Goal: Use online tool/utility: Utilize a website feature to perform a specific function

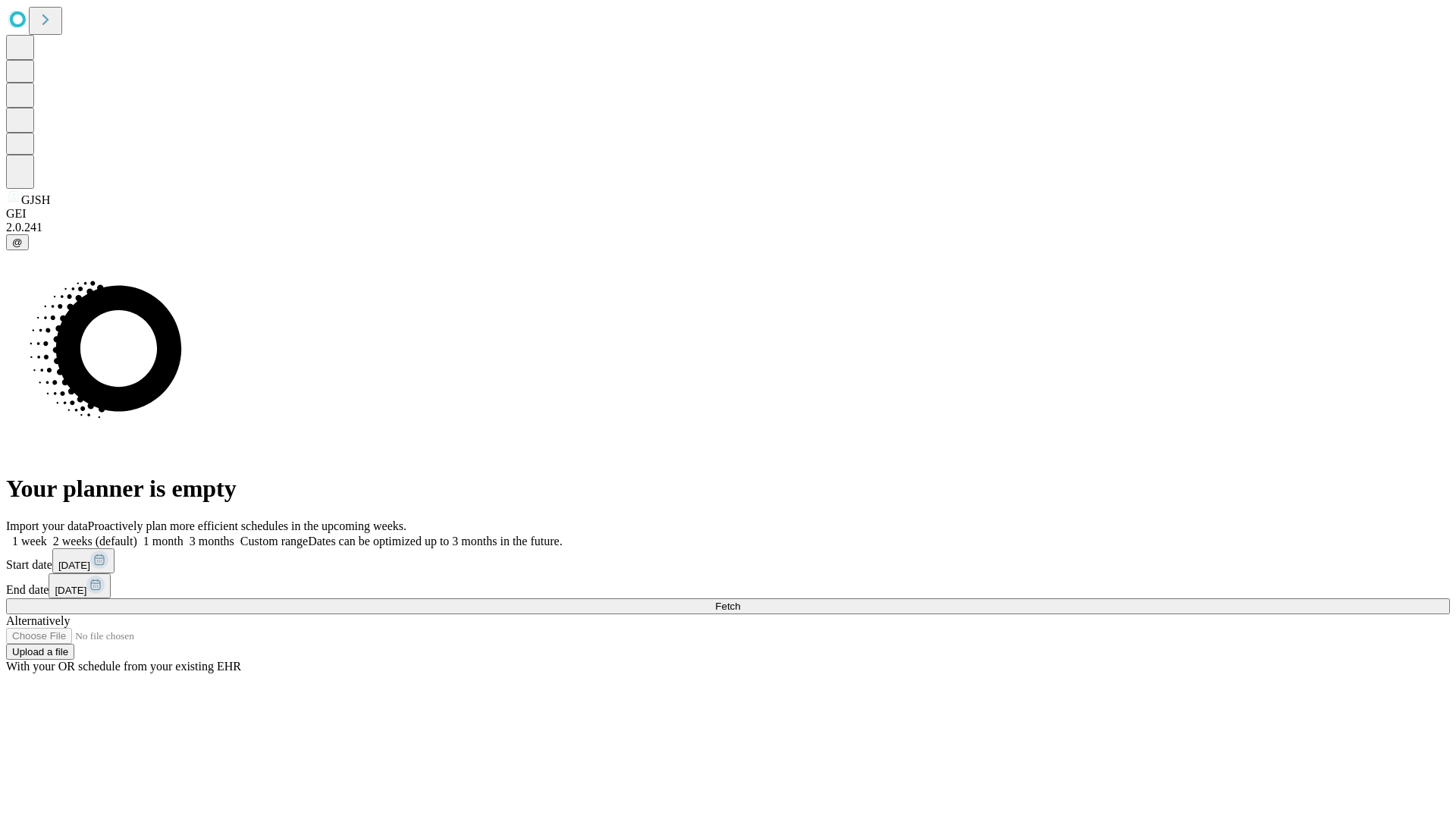
click at [137, 534] on label "2 weeks (default)" at bounding box center [92, 541] width 90 height 13
click at [740, 601] on span "Fetch" at bounding box center [727, 606] width 25 height 11
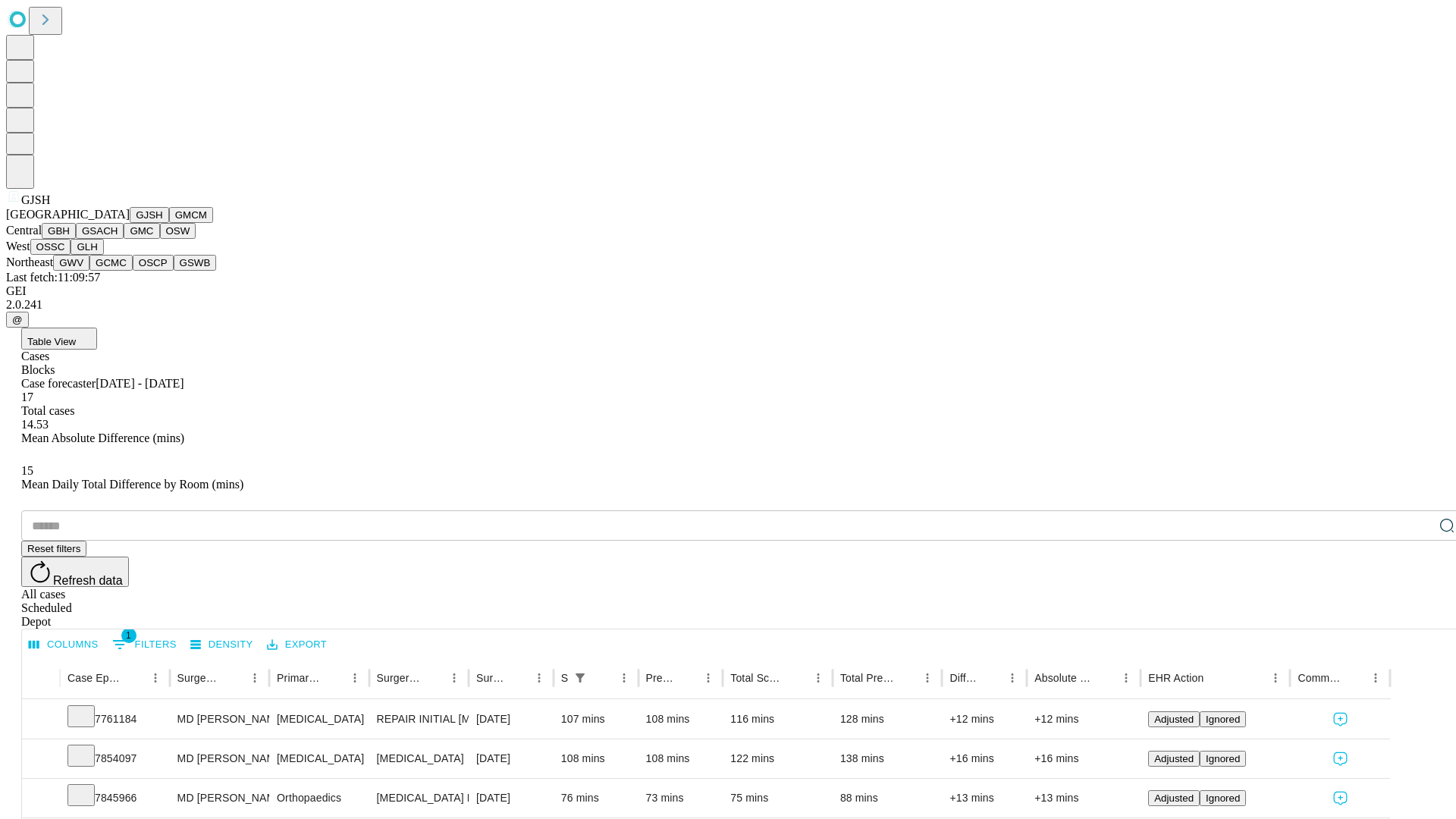
click at [169, 223] on button "GMCM" at bounding box center [191, 214] width 44 height 16
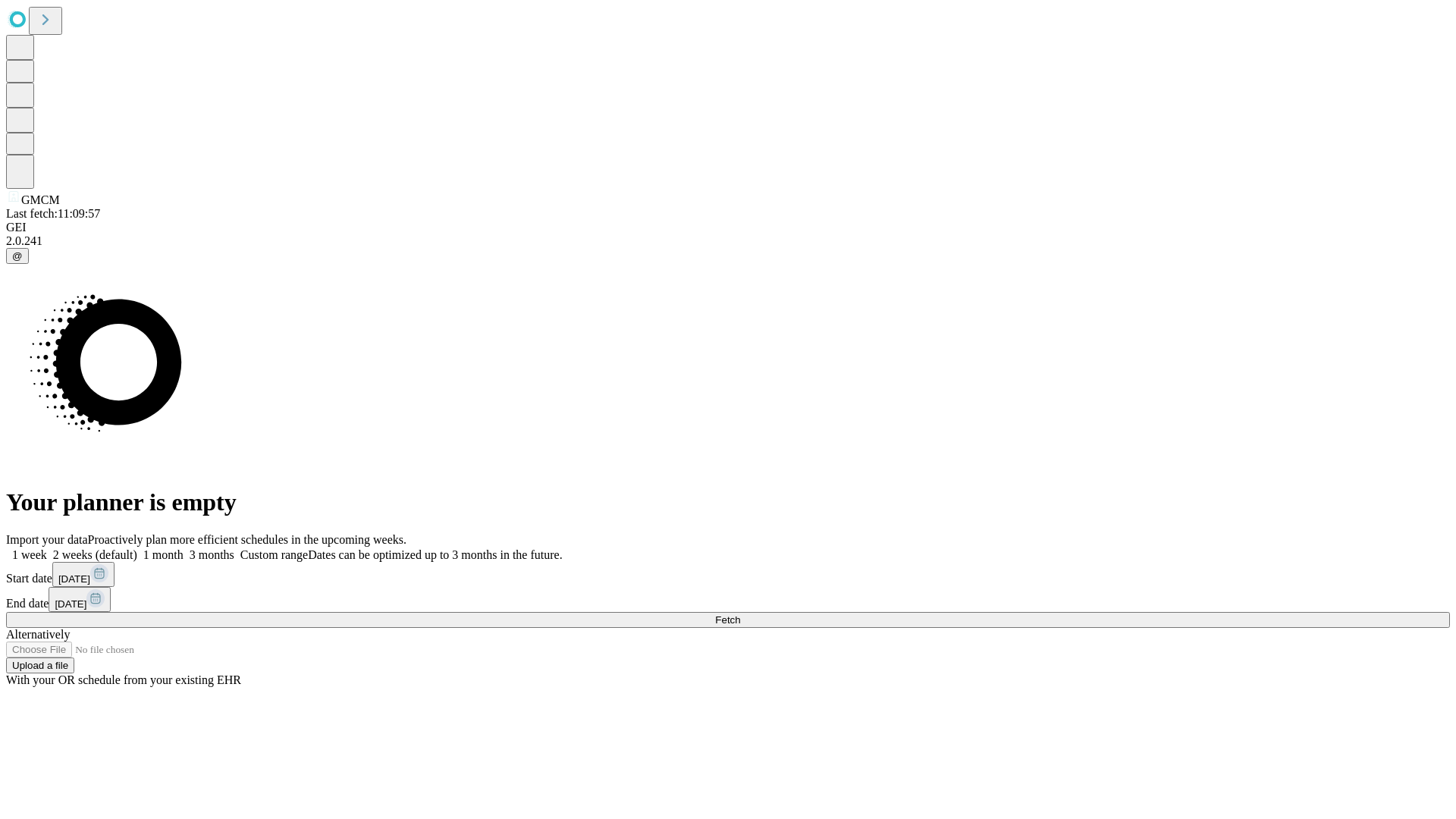
click at [137, 548] on label "2 weeks (default)" at bounding box center [92, 554] width 90 height 13
click at [740, 615] on span "Fetch" at bounding box center [727, 620] width 25 height 11
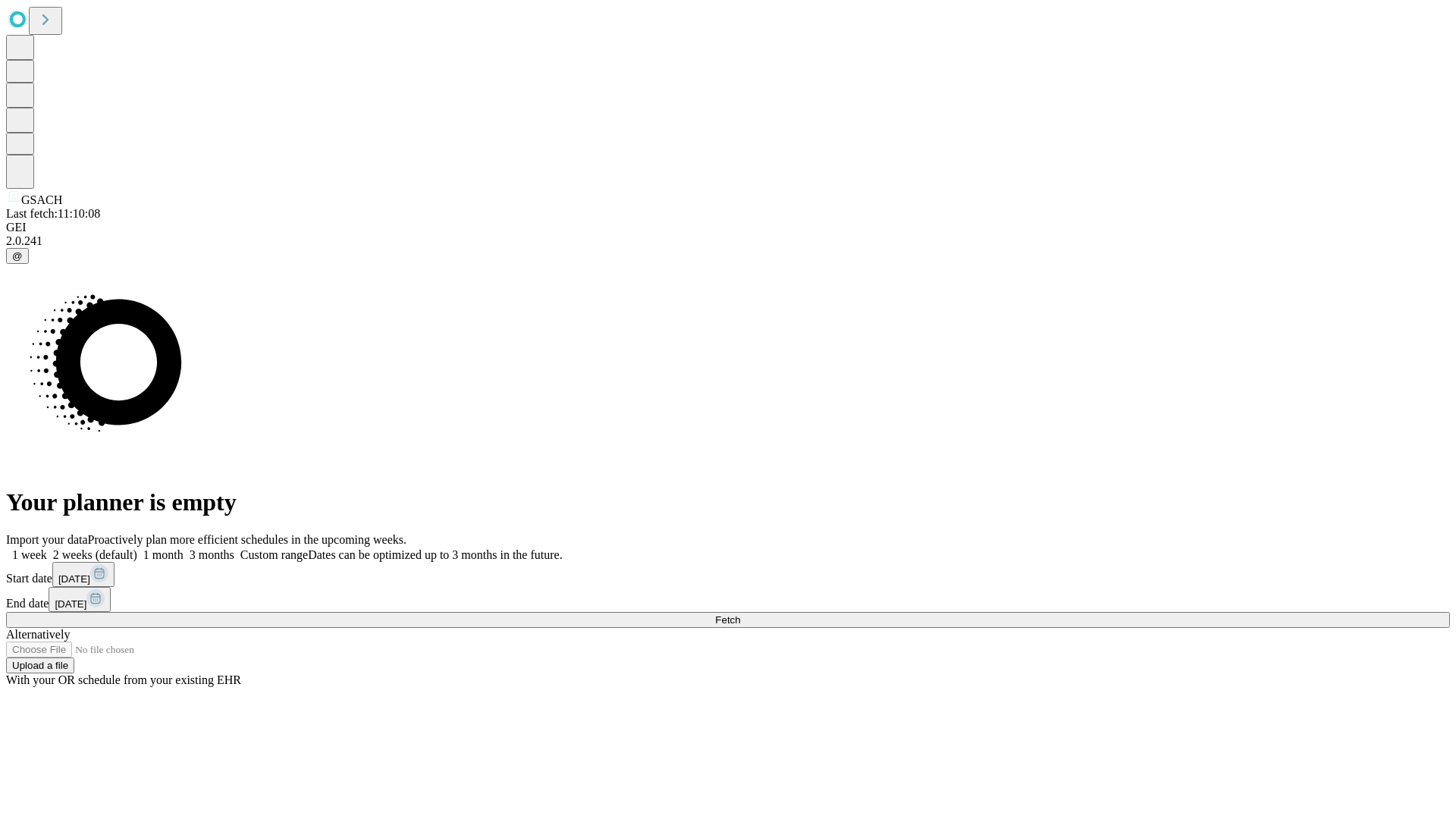
click at [137, 548] on label "2 weeks (default)" at bounding box center [92, 554] width 90 height 13
click at [740, 615] on span "Fetch" at bounding box center [727, 620] width 25 height 11
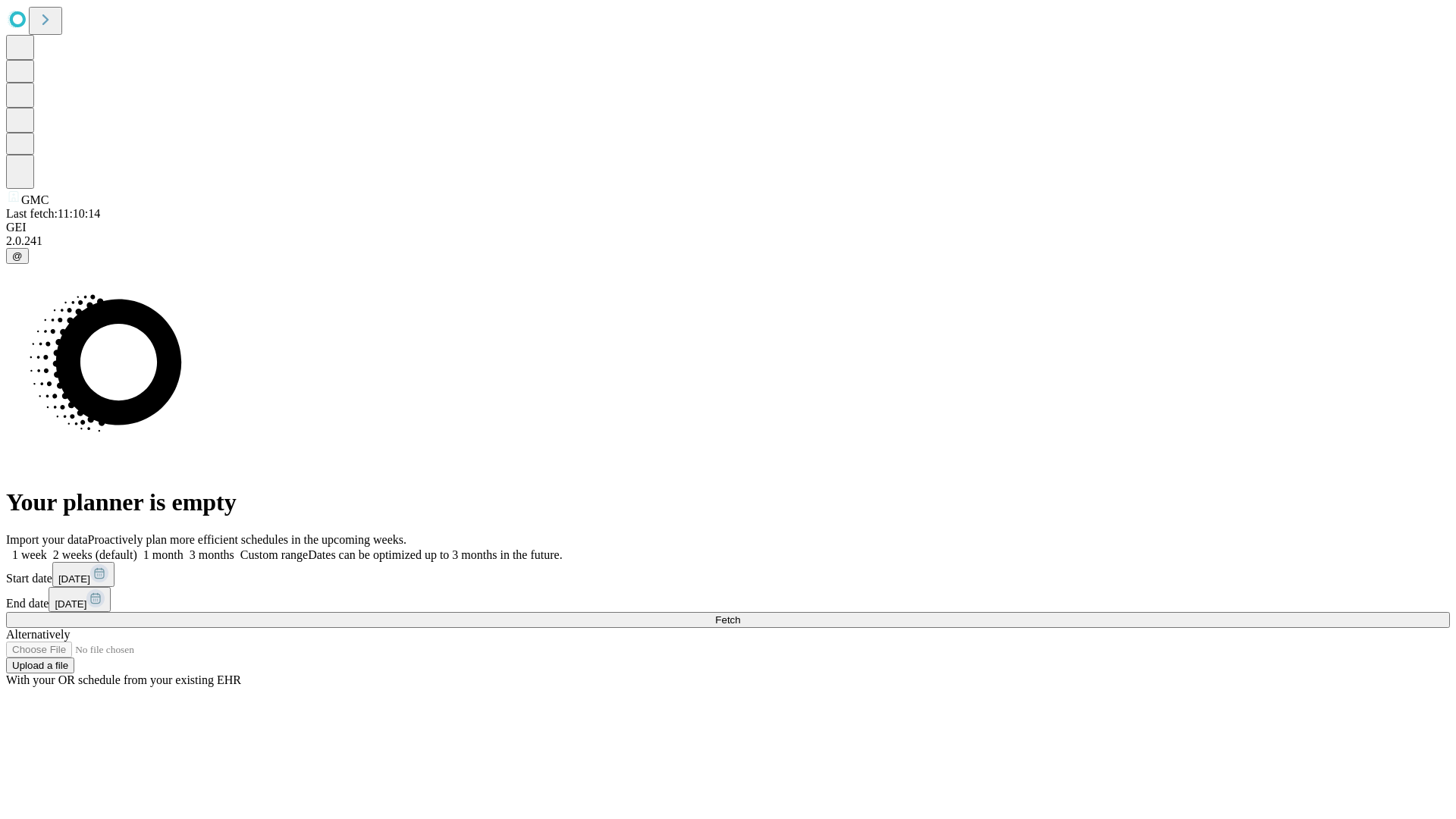
click at [137, 548] on label "2 weeks (default)" at bounding box center [92, 554] width 90 height 13
click at [740, 615] on span "Fetch" at bounding box center [727, 620] width 25 height 11
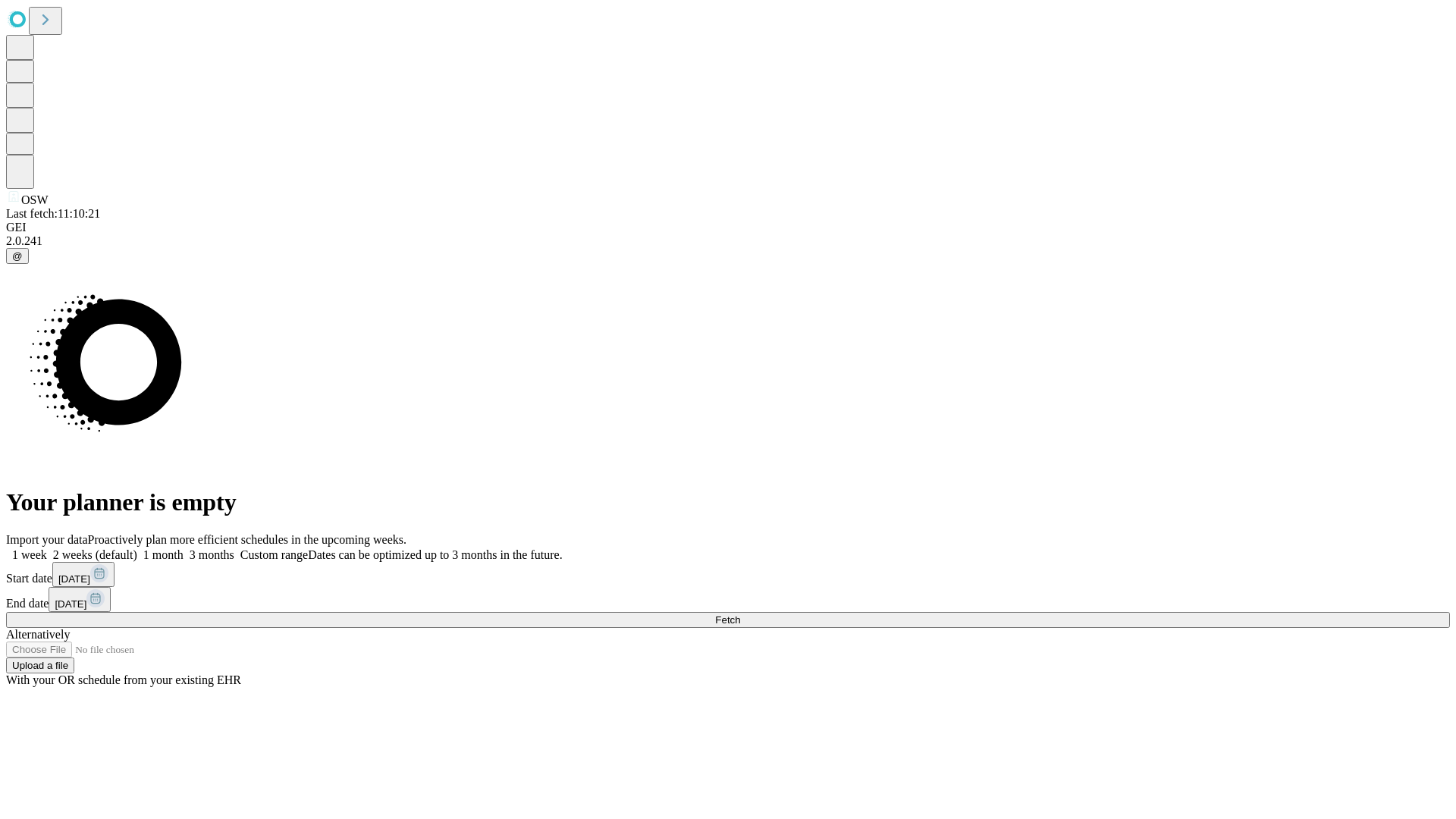
click at [137, 548] on label "2 weeks (default)" at bounding box center [92, 554] width 90 height 13
click at [740, 615] on span "Fetch" at bounding box center [727, 620] width 25 height 11
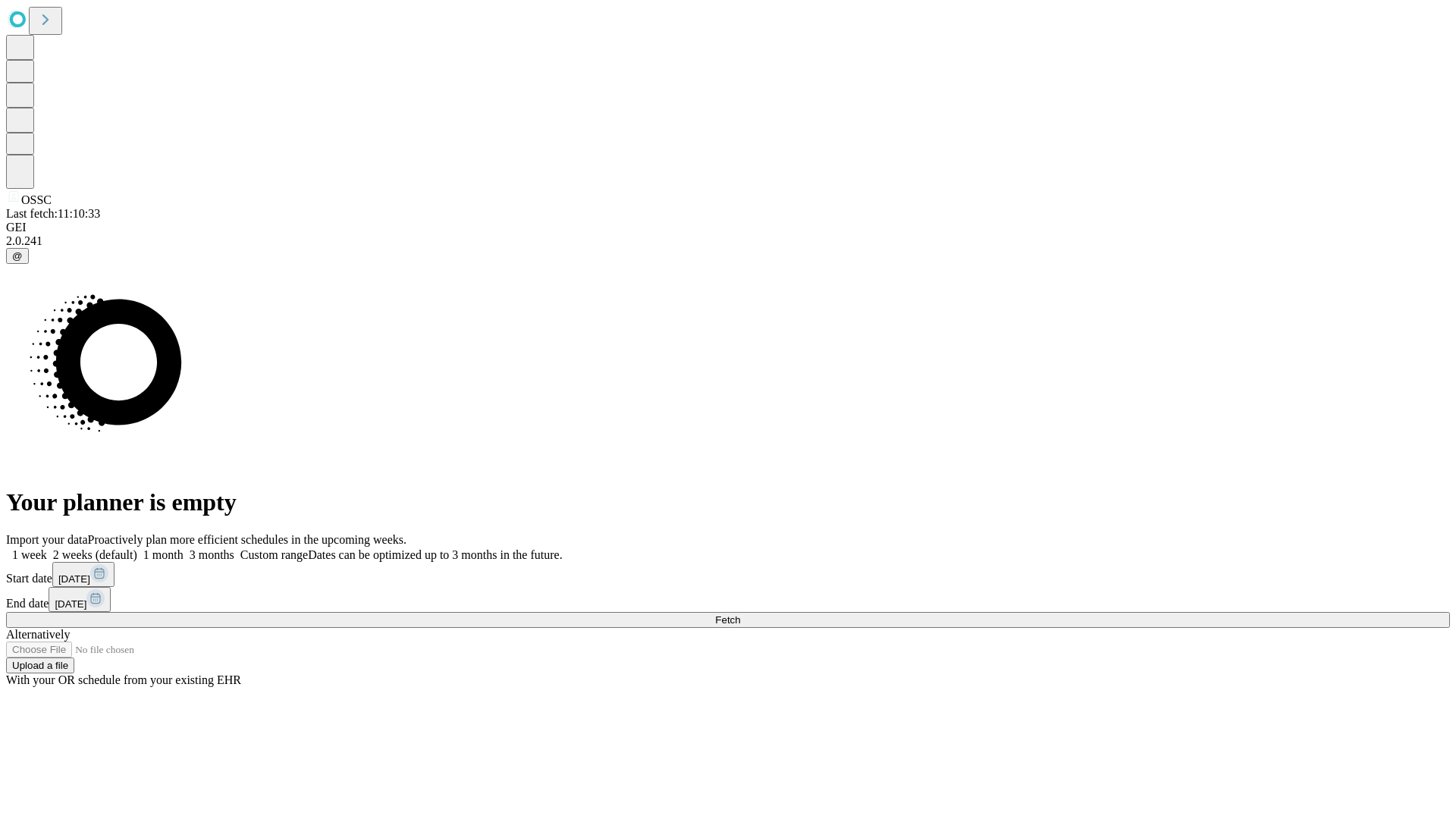
click at [137, 548] on label "2 weeks (default)" at bounding box center [92, 554] width 90 height 13
click at [740, 615] on span "Fetch" at bounding box center [727, 620] width 25 height 11
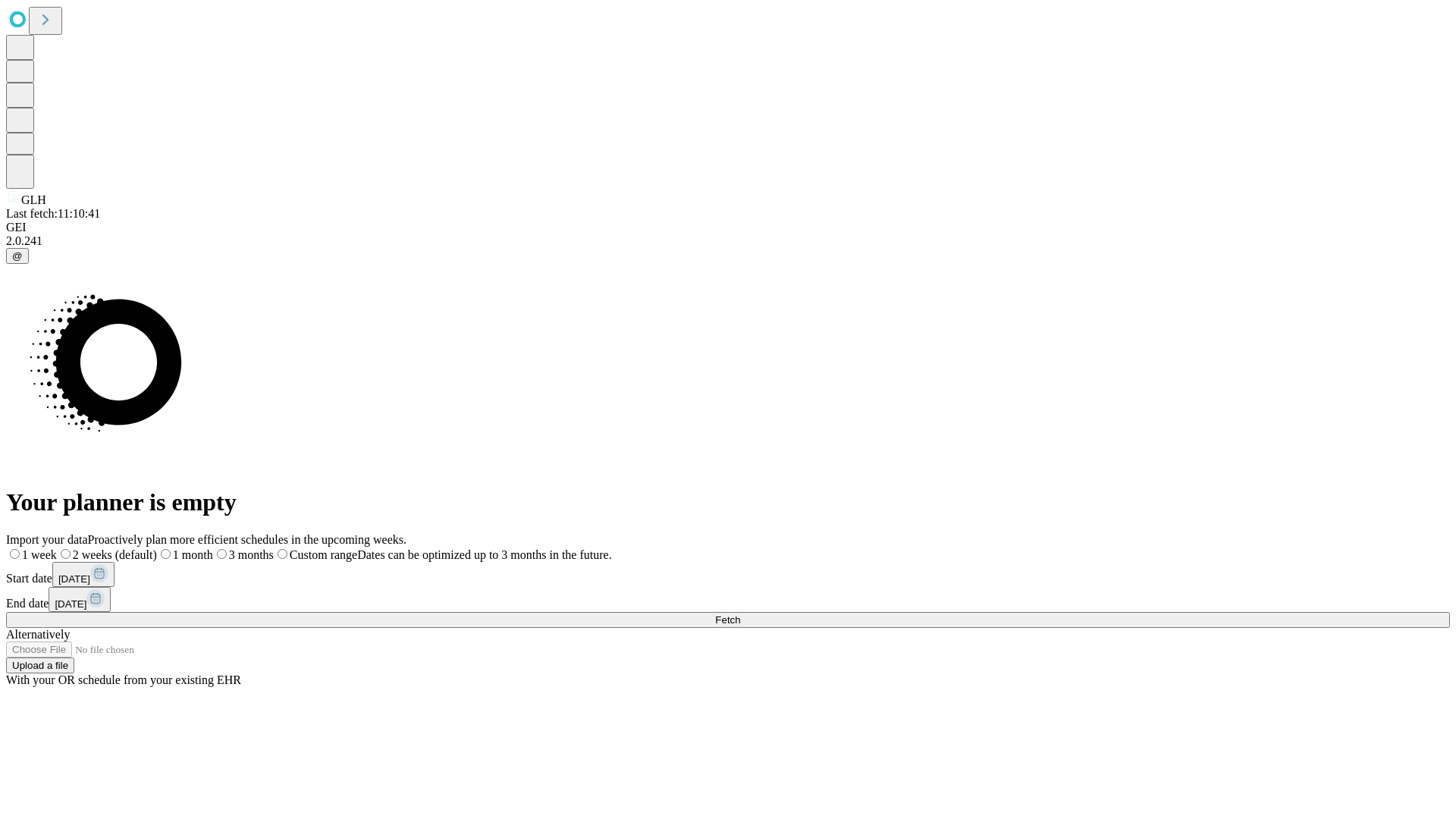
click at [157, 548] on label "2 weeks (default)" at bounding box center [107, 554] width 100 height 13
click at [740, 615] on span "Fetch" at bounding box center [727, 620] width 25 height 11
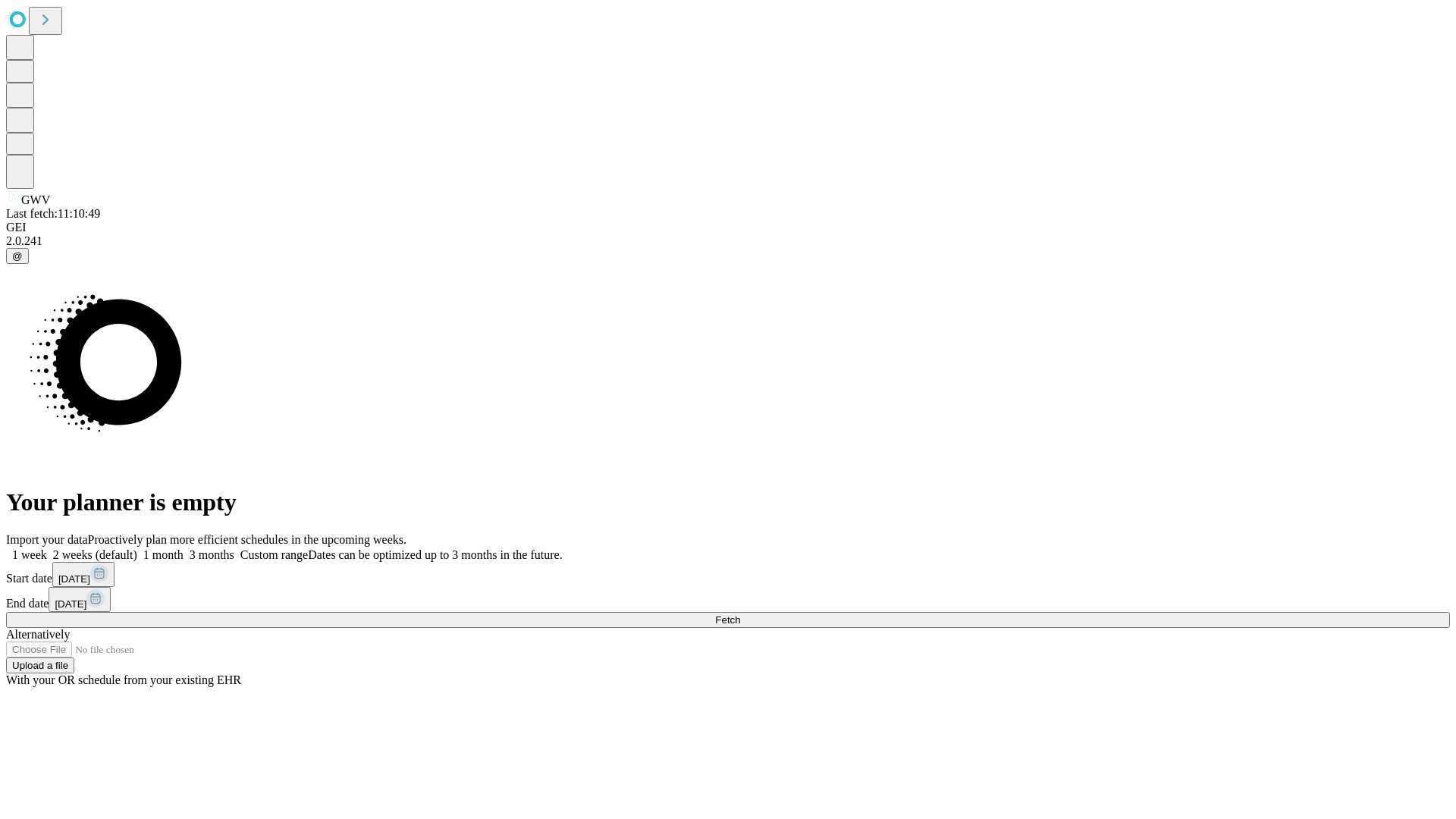
click at [137, 548] on label "2 weeks (default)" at bounding box center [92, 554] width 90 height 13
click at [740, 615] on span "Fetch" at bounding box center [727, 620] width 25 height 11
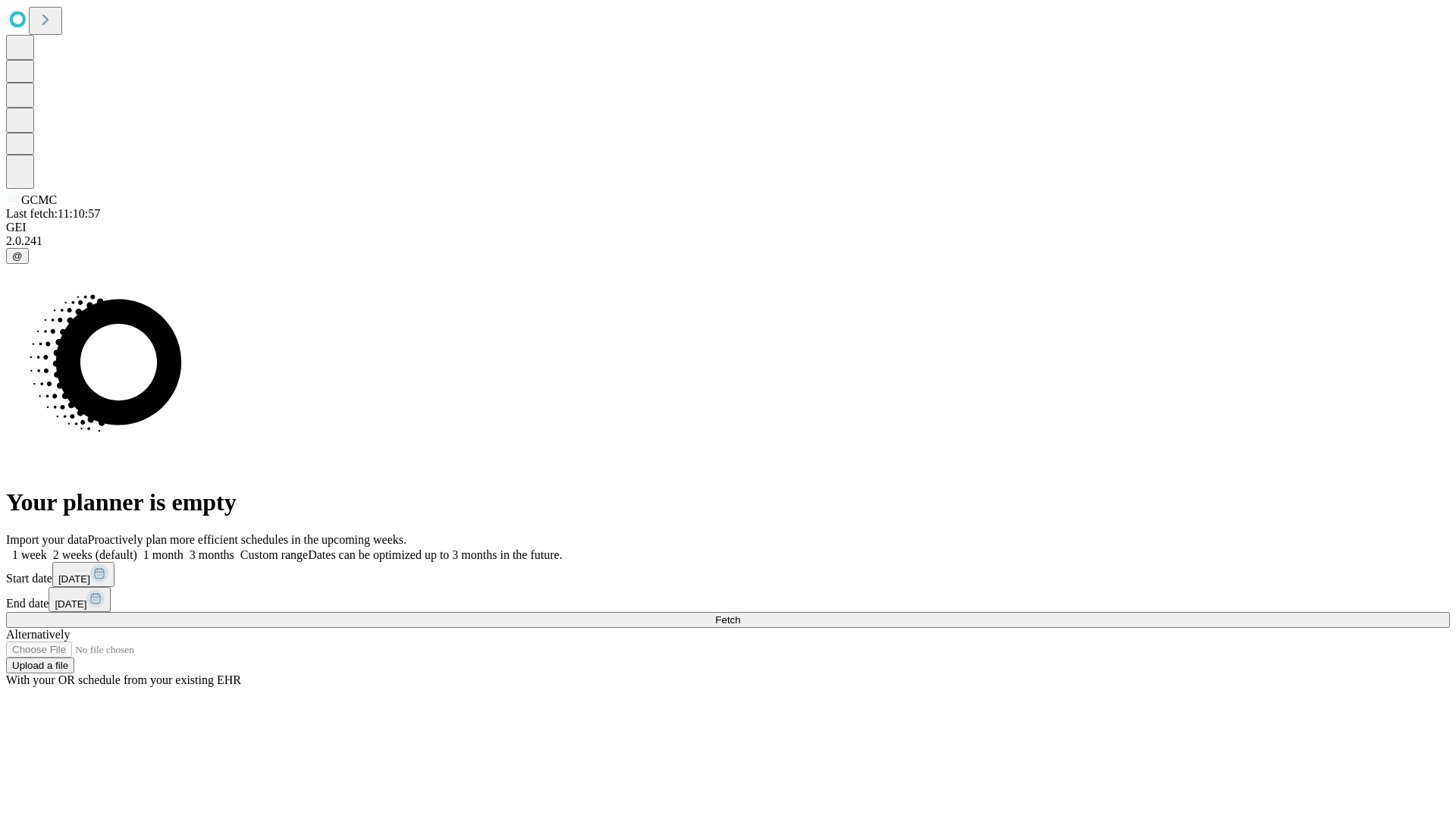
click at [137, 548] on label "2 weeks (default)" at bounding box center [92, 554] width 90 height 13
click at [740, 615] on span "Fetch" at bounding box center [727, 620] width 25 height 11
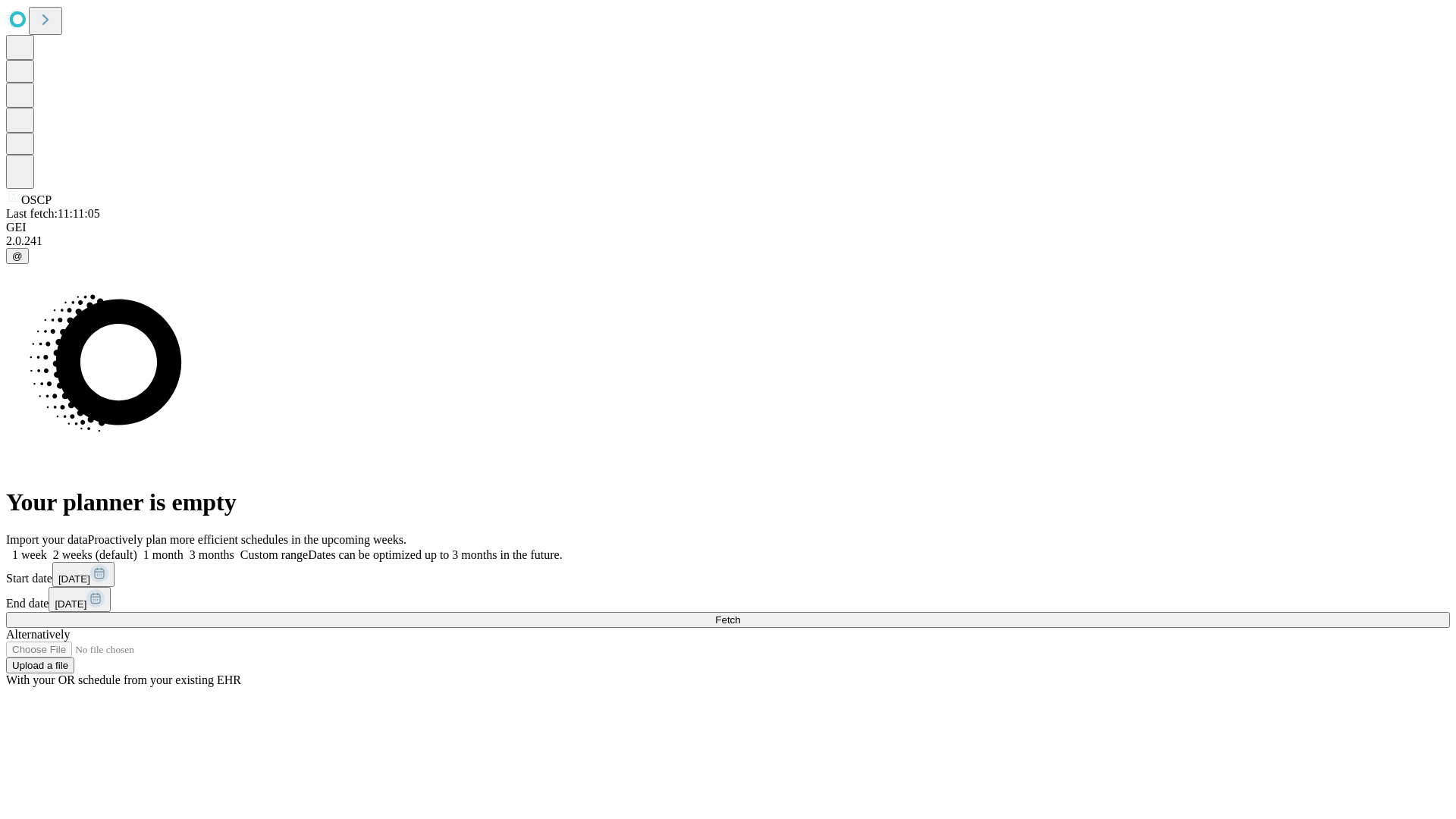
click at [137, 548] on label "2 weeks (default)" at bounding box center [92, 554] width 90 height 13
click at [740, 615] on span "Fetch" at bounding box center [727, 620] width 25 height 11
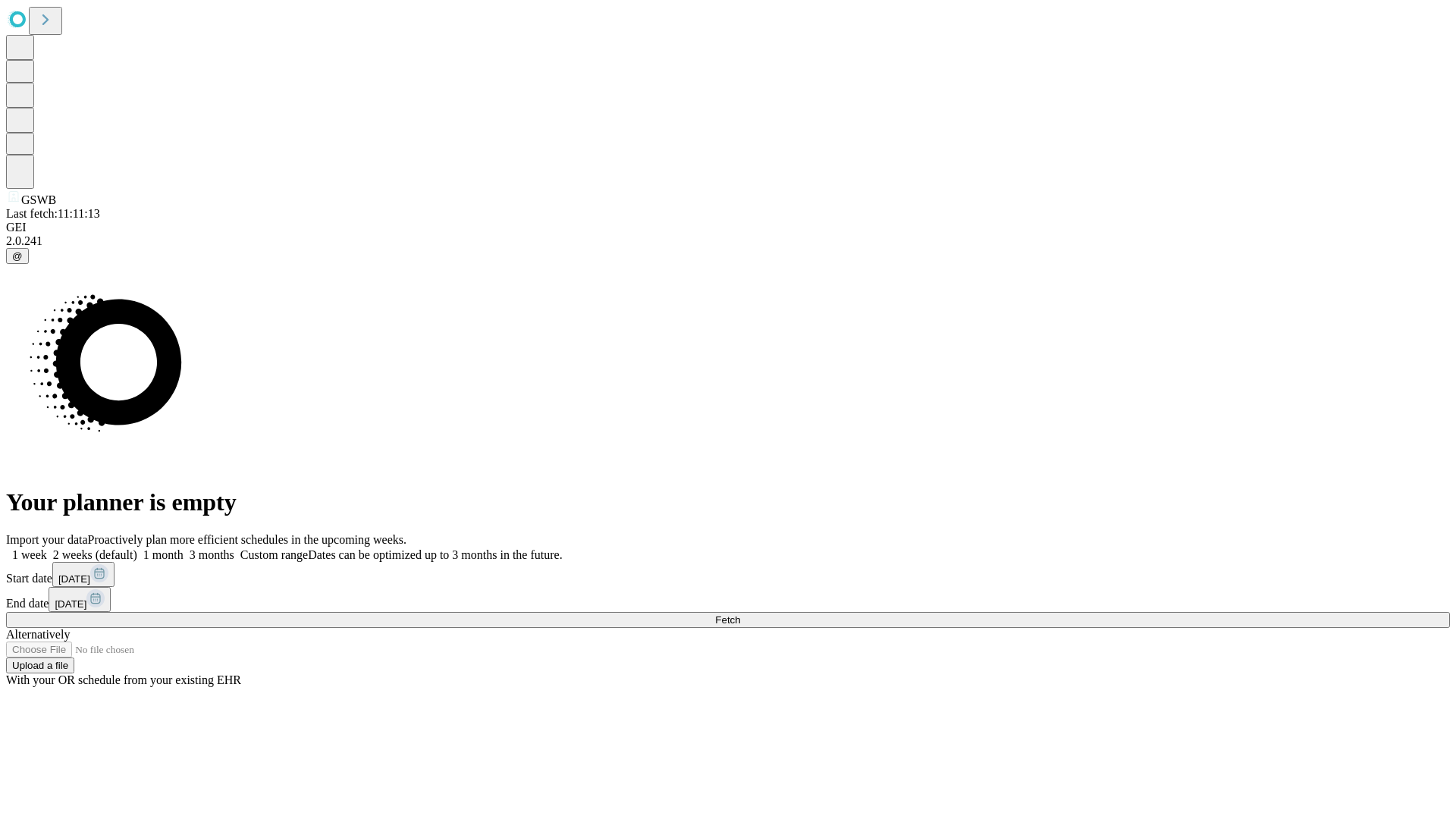
click at [137, 548] on label "2 weeks (default)" at bounding box center [92, 554] width 90 height 13
click at [740, 615] on span "Fetch" at bounding box center [727, 620] width 25 height 11
